Goal: Task Accomplishment & Management: Manage account settings

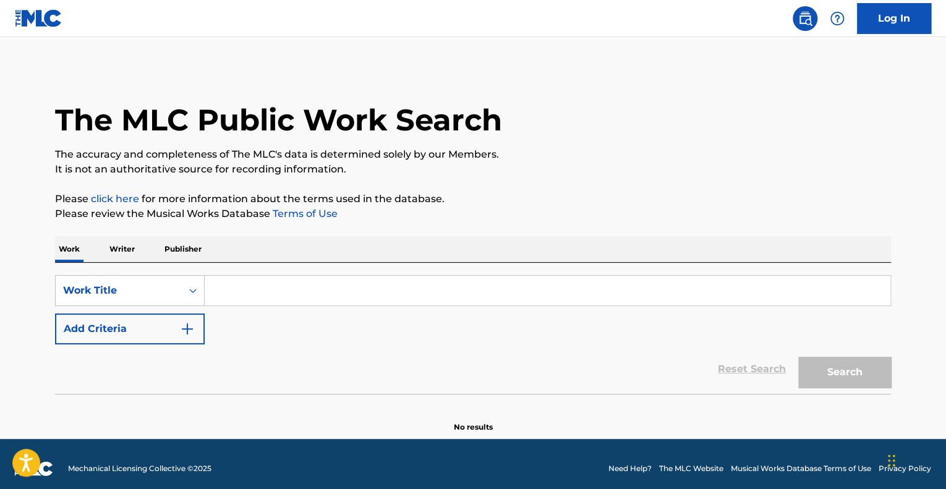
drag, startPoint x: 0, startPoint y: 0, endPoint x: 254, endPoint y: 79, distance: 266.1
click at [254, 79] on div "The MLC Public Work Search" at bounding box center [473, 113] width 836 height 90
drag, startPoint x: 873, startPoint y: 2, endPoint x: 351, endPoint y: 54, distance: 524.6
click at [351, 54] on main "The MLC Public Work Search The accuracy and completeness of The MLC's data is d…" at bounding box center [473, 238] width 946 height 402
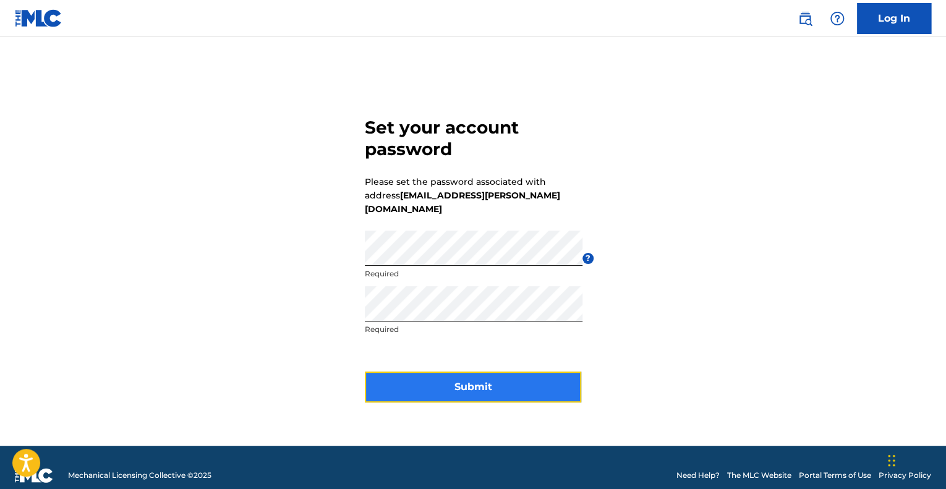
click at [481, 372] on button "Submit" at bounding box center [473, 387] width 216 height 31
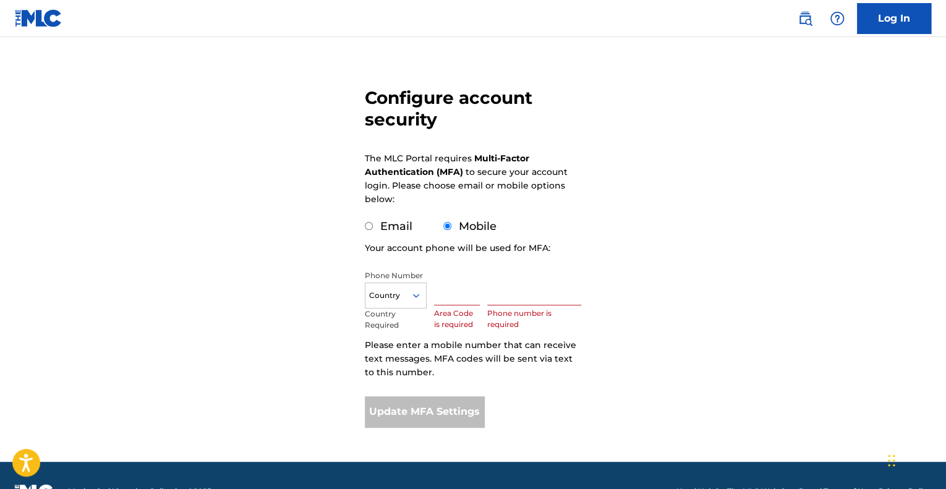
scroll to position [106, 0]
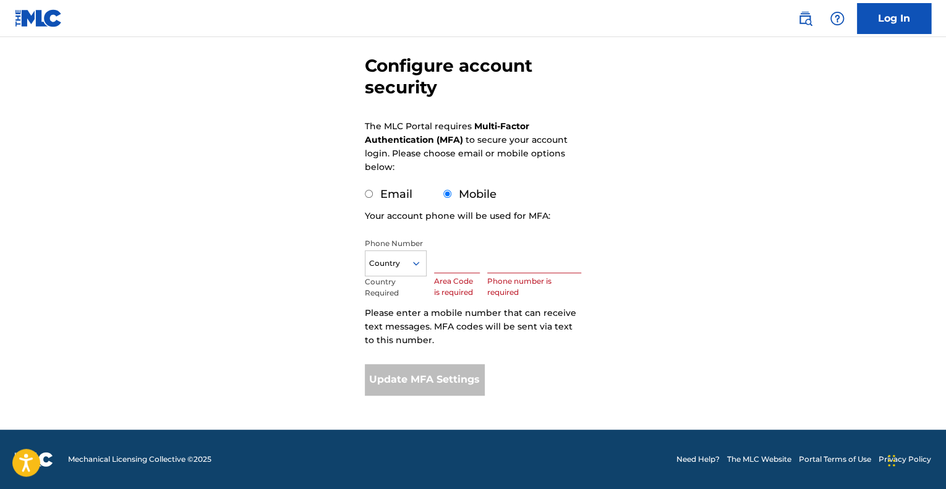
click at [402, 197] on label "Email" at bounding box center [396, 194] width 32 height 14
click at [373, 197] on input "Email" at bounding box center [369, 194] width 8 height 8
radio input "true"
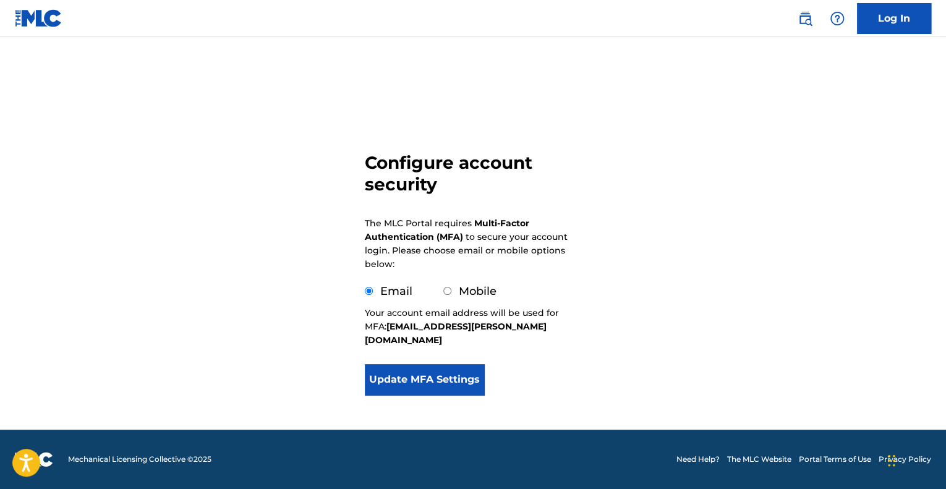
scroll to position [0, 0]
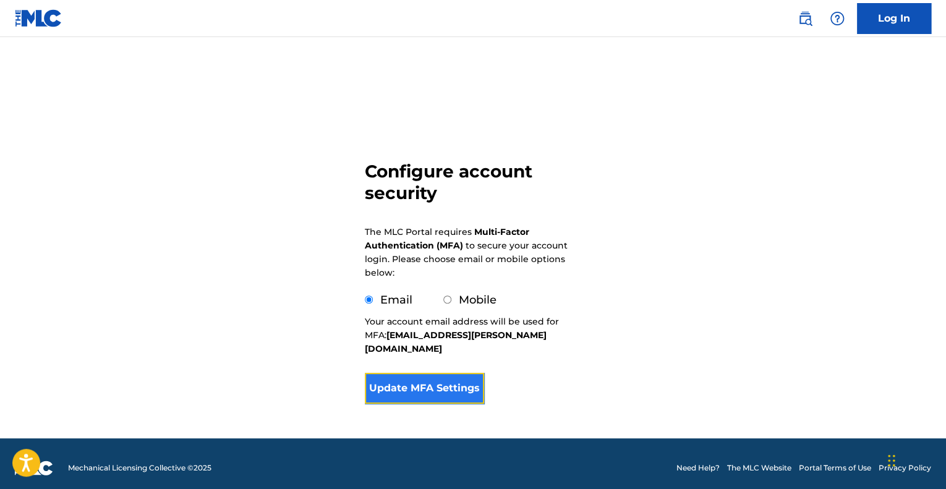
click at [430, 373] on button "Update MFA Settings" at bounding box center [424, 388] width 119 height 31
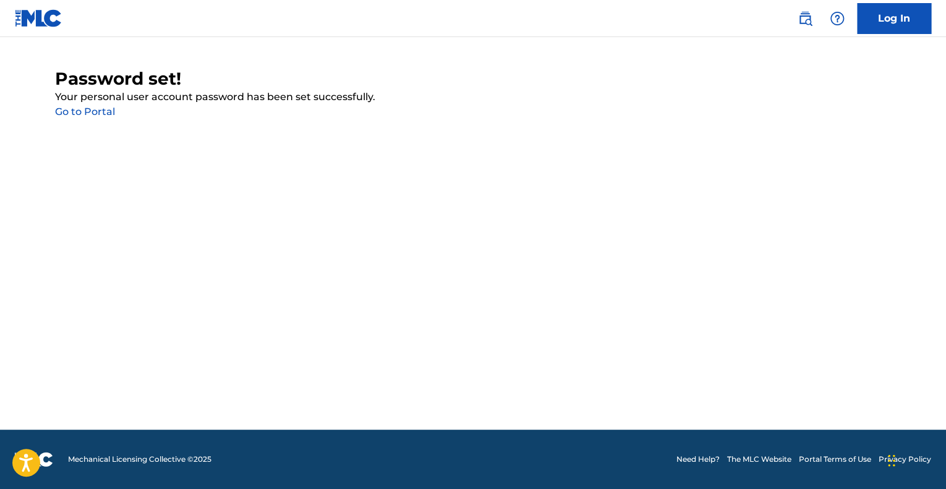
click at [100, 111] on link "Go to Portal" at bounding box center [85, 112] width 60 height 12
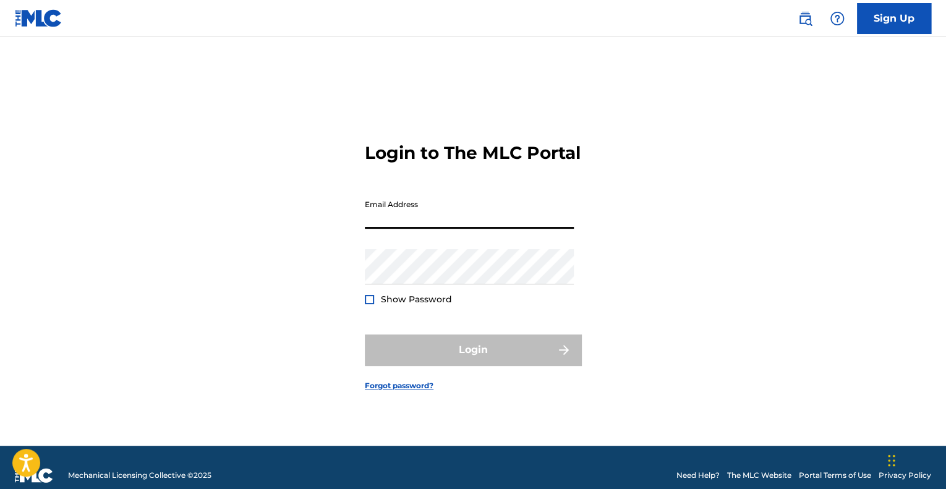
click at [408, 229] on input "Email Address" at bounding box center [469, 211] width 209 height 35
type input "[EMAIL_ADDRESS][PERSON_NAME][DOMAIN_NAME]"
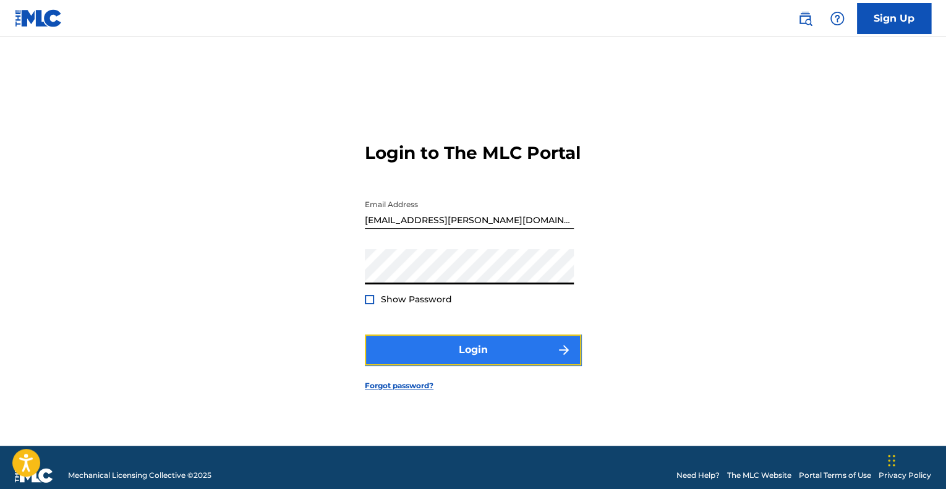
click at [440, 357] on button "Login" at bounding box center [473, 350] width 216 height 31
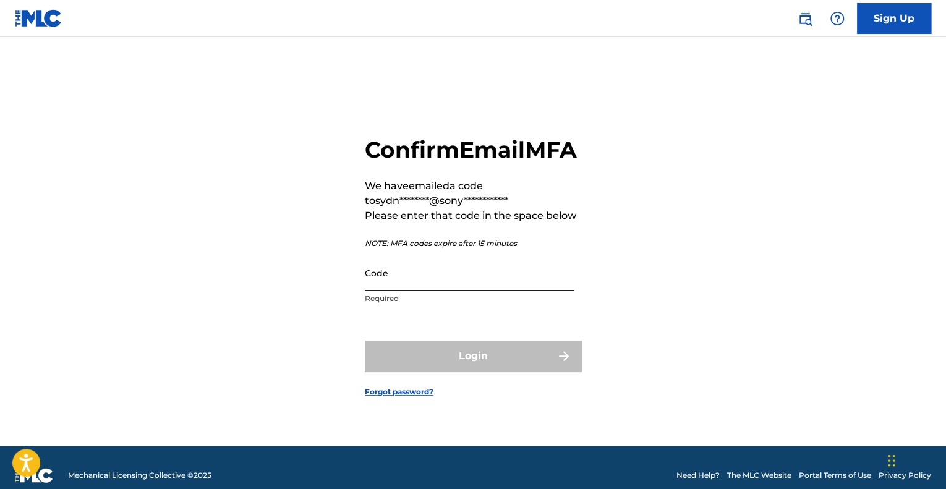
click at [401, 291] on input "Code" at bounding box center [469, 272] width 209 height 35
paste input "824077"
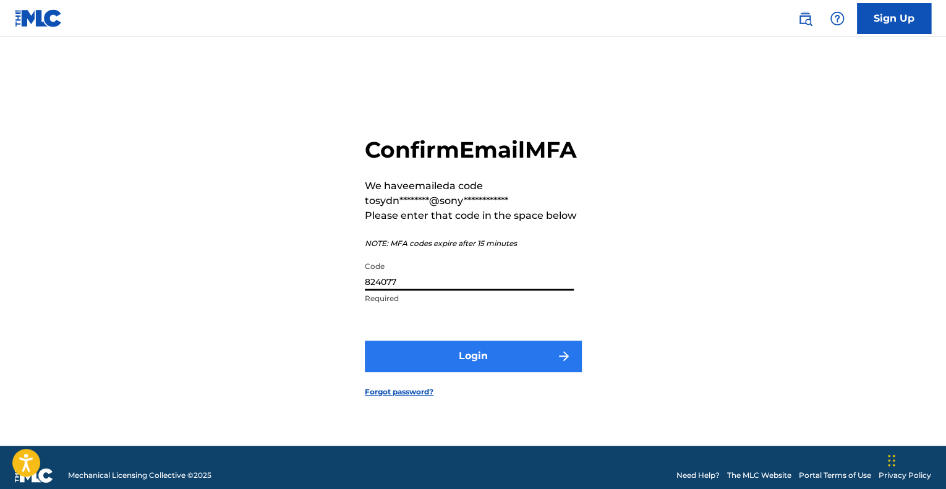
type input "824077"
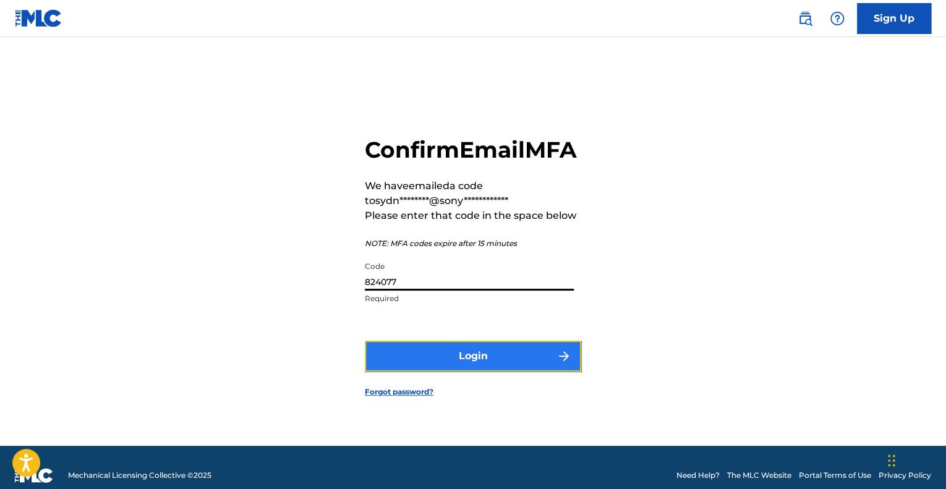
click at [445, 363] on button "Login" at bounding box center [473, 356] width 216 height 31
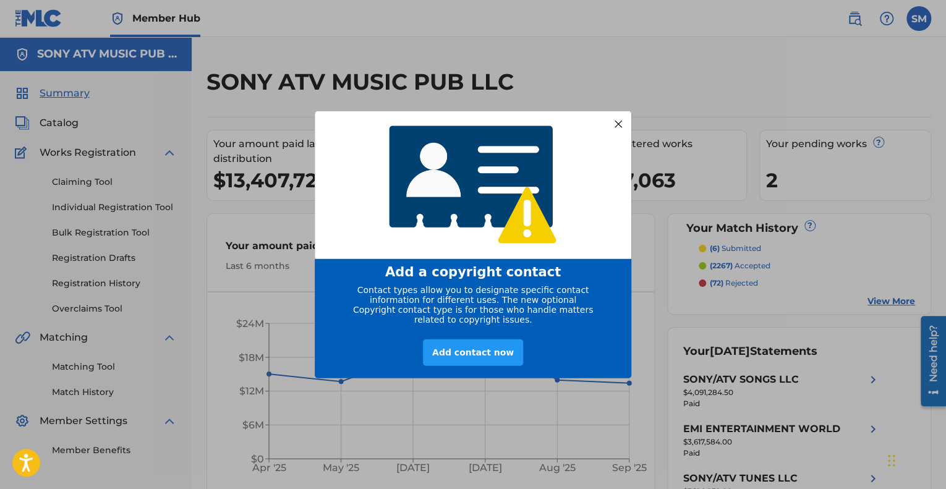
click at [624, 116] on div at bounding box center [618, 124] width 16 height 16
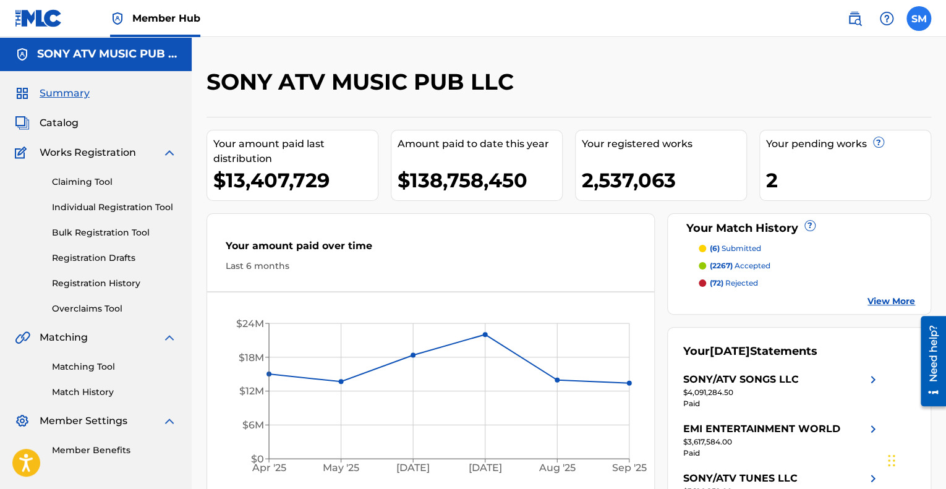
click at [920, 20] on label at bounding box center [919, 18] width 25 height 25
click at [919, 19] on input "SM [PERSON_NAME] [PERSON_NAME][EMAIL_ADDRESS][DOMAIN_NAME] Notification Prefere…" at bounding box center [919, 19] width 0 height 0
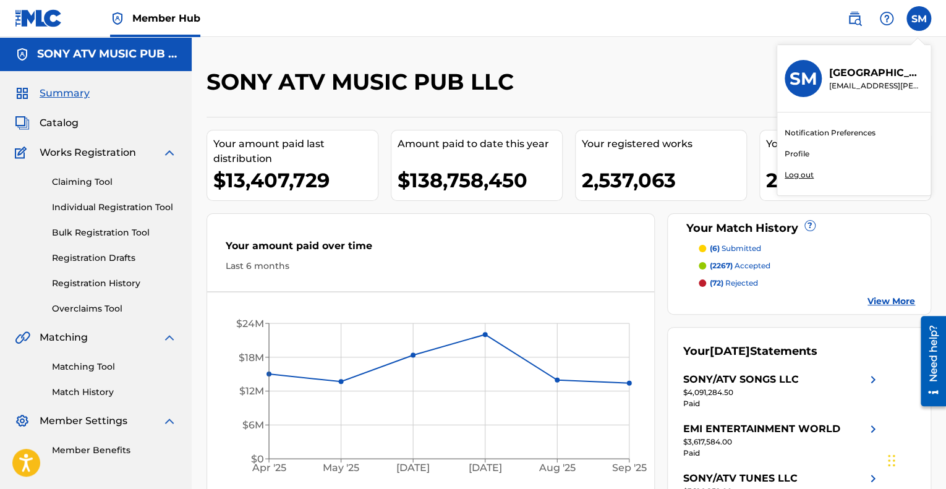
click at [800, 176] on p "Log out" at bounding box center [799, 174] width 29 height 11
click at [919, 19] on input "SM [PERSON_NAME] [PERSON_NAME][EMAIL_ADDRESS][DOMAIN_NAME] Notification Prefere…" at bounding box center [919, 19] width 0 height 0
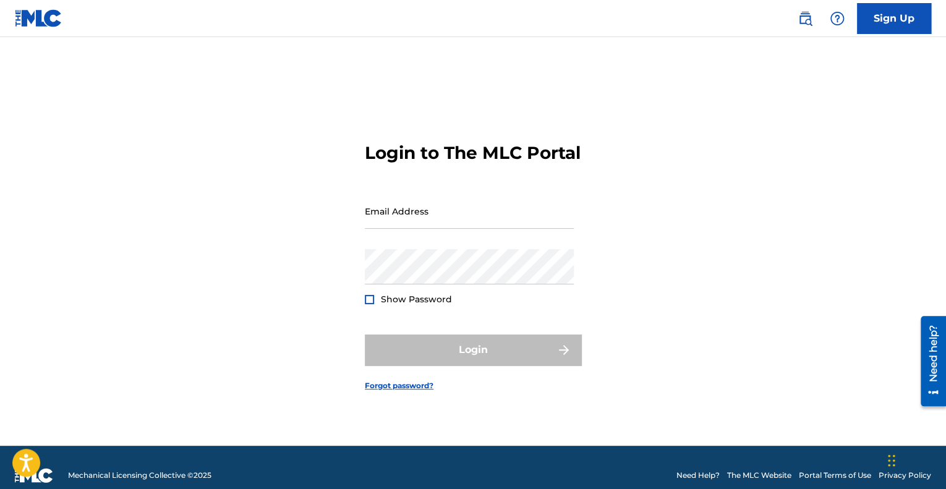
drag, startPoint x: 368, startPoint y: 13, endPoint x: 360, endPoint y: 23, distance: 12.8
click at [360, 23] on nav "Sign Up" at bounding box center [473, 18] width 946 height 37
